Goal: Entertainment & Leisure: Consume media (video, audio)

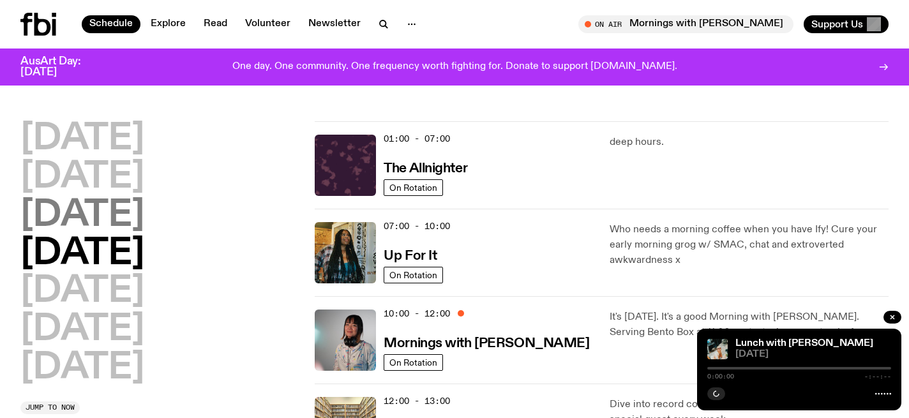
click at [111, 218] on h2 "[DATE]" at bounding box center [82, 216] width 124 height 36
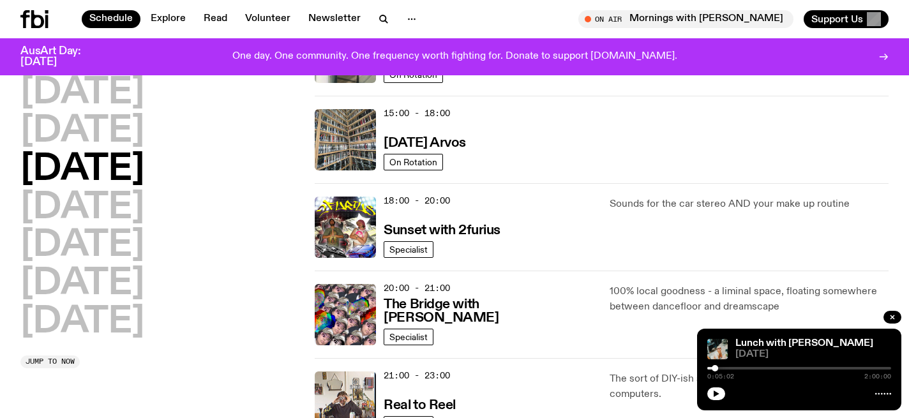
scroll to position [458, 0]
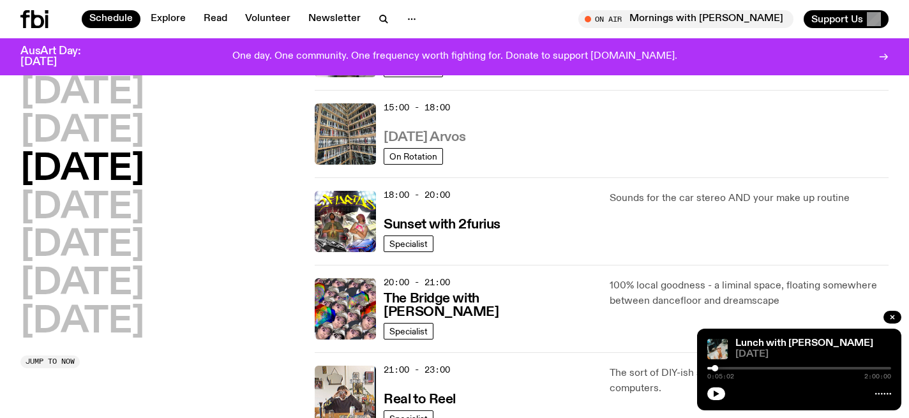
click at [466, 137] on h3 "[DATE] Arvos" at bounding box center [425, 137] width 82 height 13
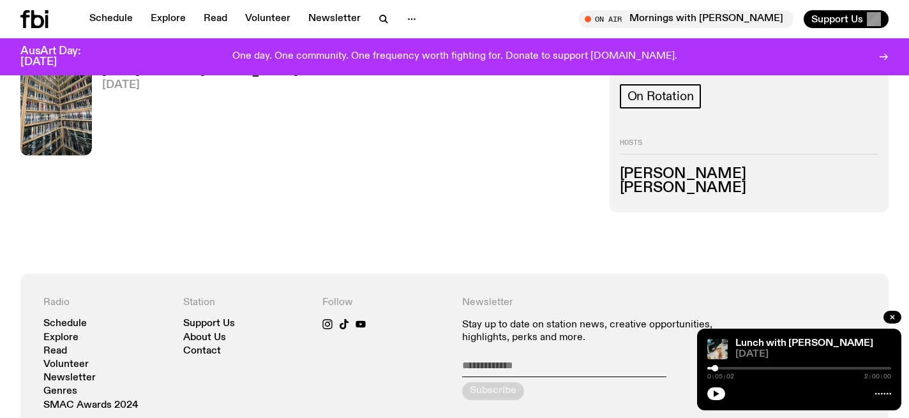
scroll to position [570, 0]
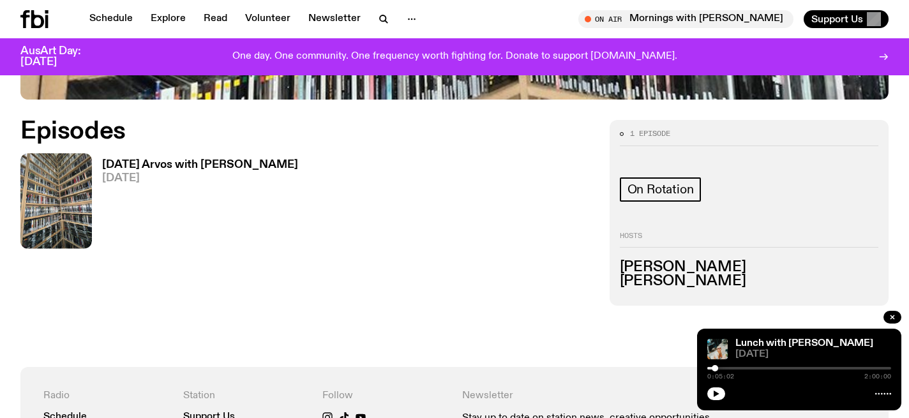
click at [231, 165] on h3 "[DATE] Arvos with [PERSON_NAME]" at bounding box center [200, 165] width 196 height 11
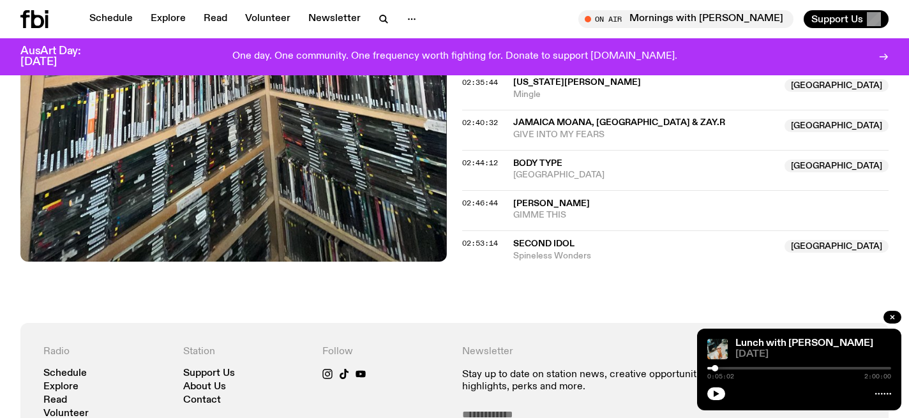
scroll to position [1903, 0]
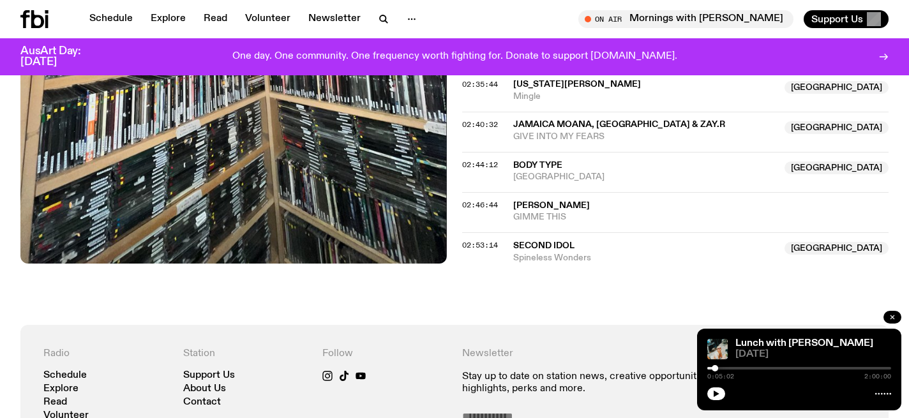
click at [891, 317] on icon "button" at bounding box center [892, 317] width 4 height 4
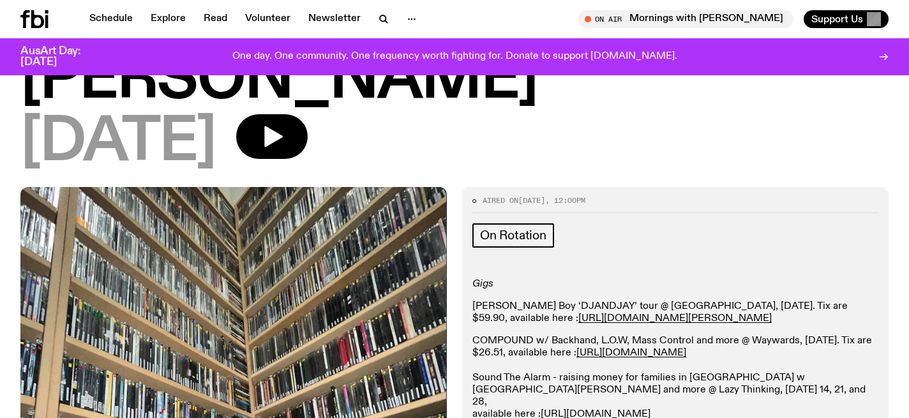
scroll to position [71, 0]
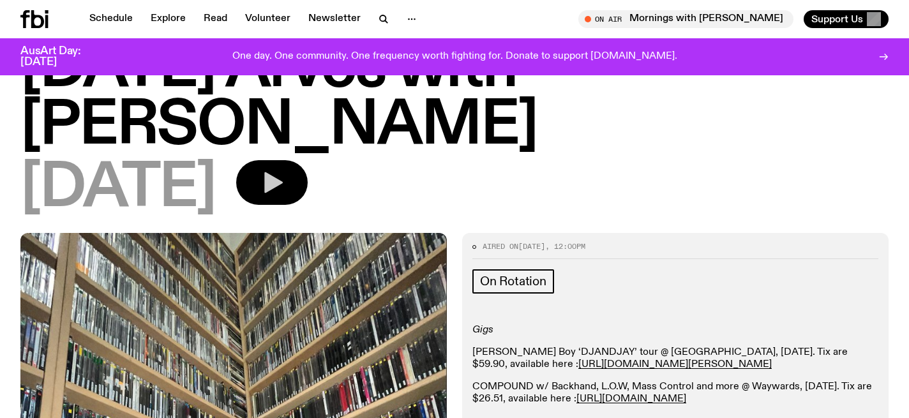
click at [294, 184] on button "button" at bounding box center [271, 182] width 71 height 45
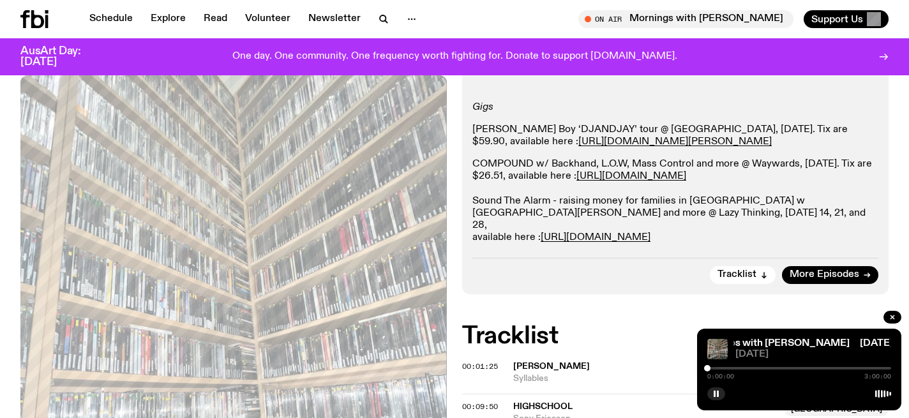
scroll to position [295, 0]
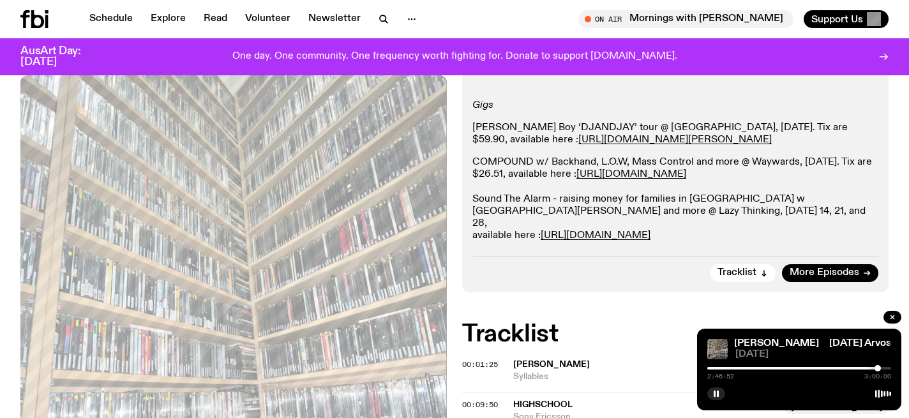
drag, startPoint x: 709, startPoint y: 370, endPoint x: 878, endPoint y: 369, distance: 168.5
click at [878, 369] on div at bounding box center [877, 368] width 6 height 6
click at [881, 368] on div at bounding box center [880, 368] width 6 height 6
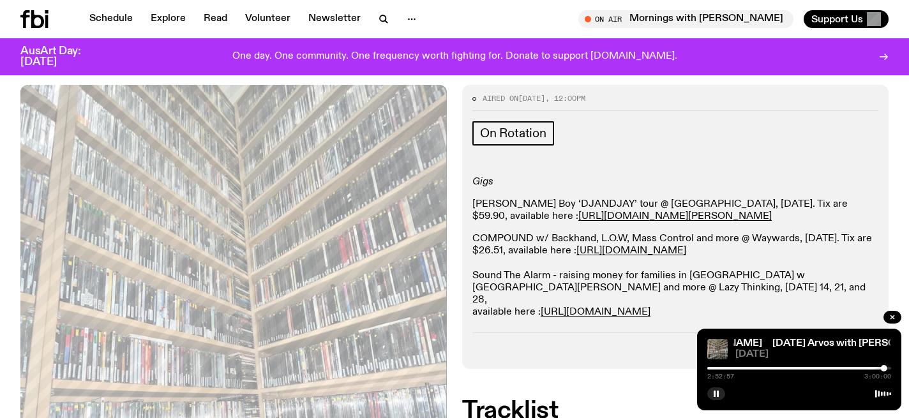
scroll to position [287, 0]
